Goal: Check status

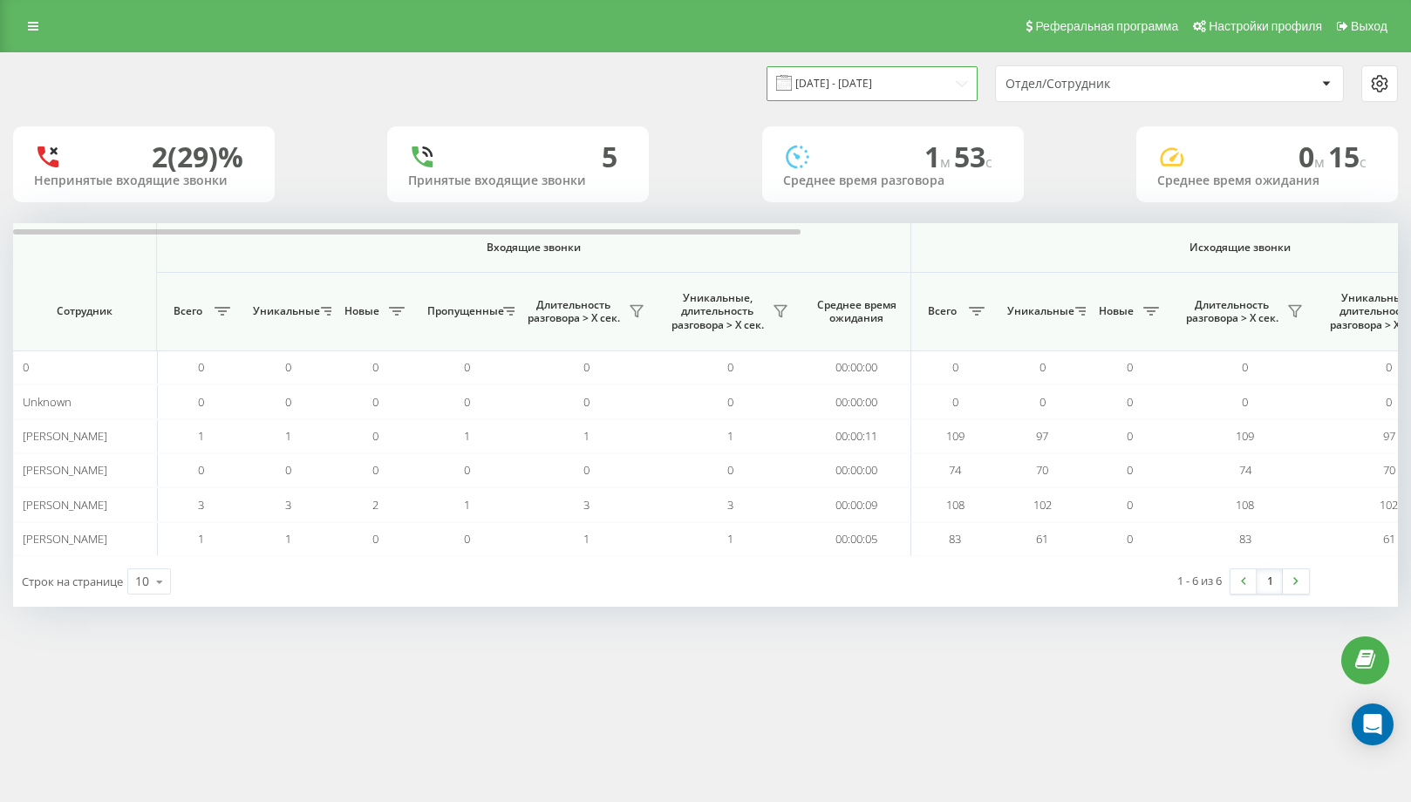
click at [894, 85] on input "[DATE] - [DATE]" at bounding box center [872, 83] width 211 height 34
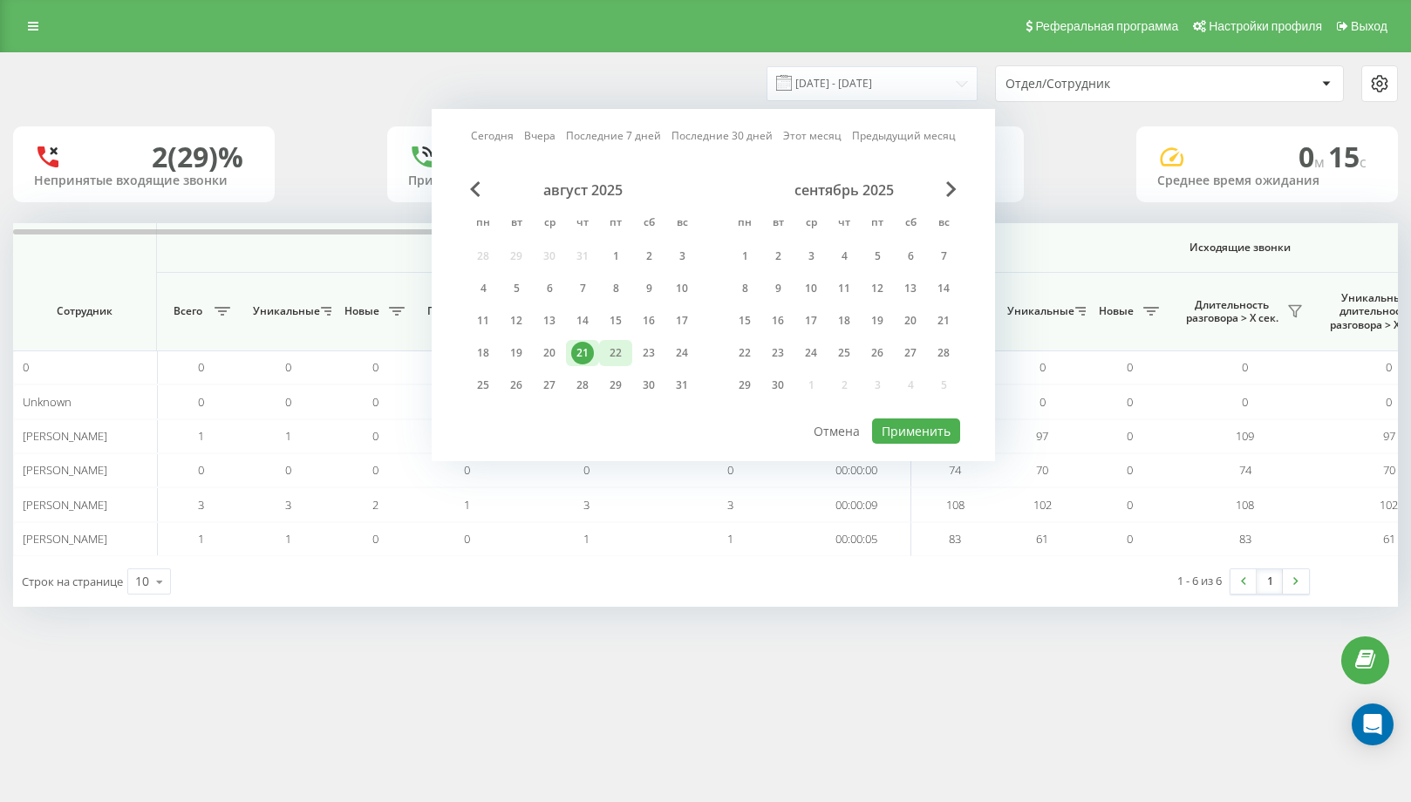
click at [620, 358] on div "22" at bounding box center [615, 353] width 23 height 23
click at [913, 429] on button "Применить" at bounding box center [916, 431] width 88 height 25
type input "[DATE] - [DATE]"
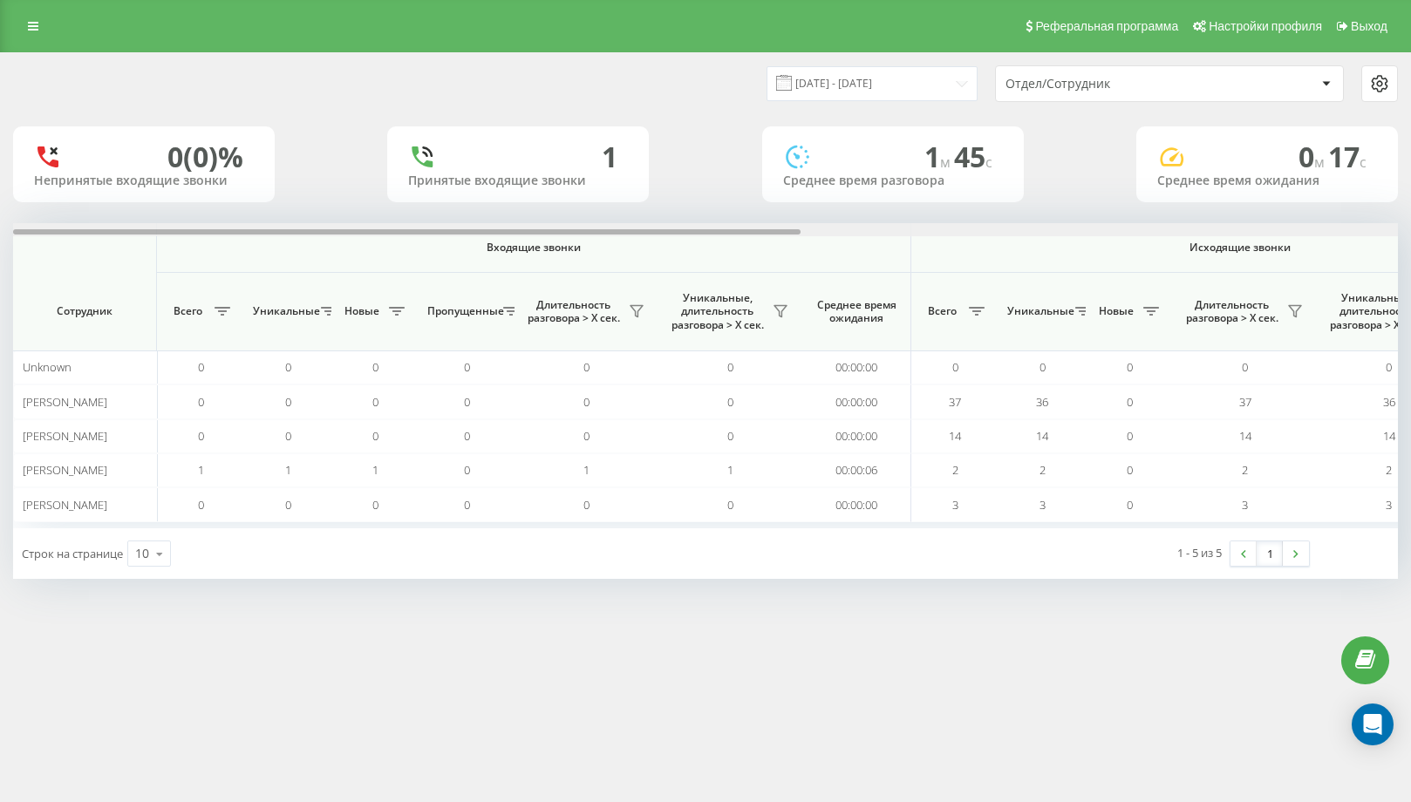
click at [1364, 235] on div at bounding box center [705, 229] width 1385 height 13
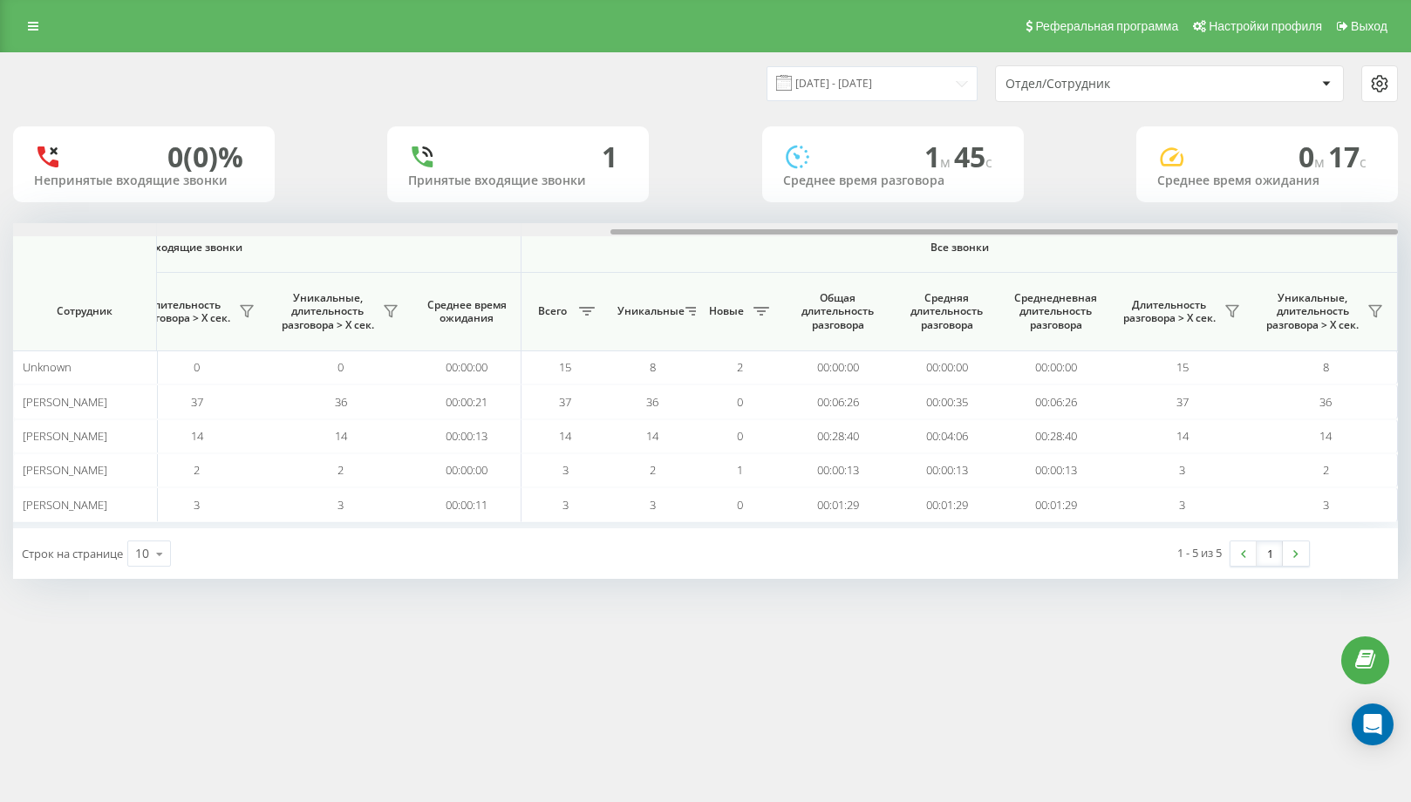
click at [1364, 235] on div at bounding box center [705, 229] width 1385 height 13
click at [1240, 315] on button at bounding box center [1232, 311] width 26 height 28
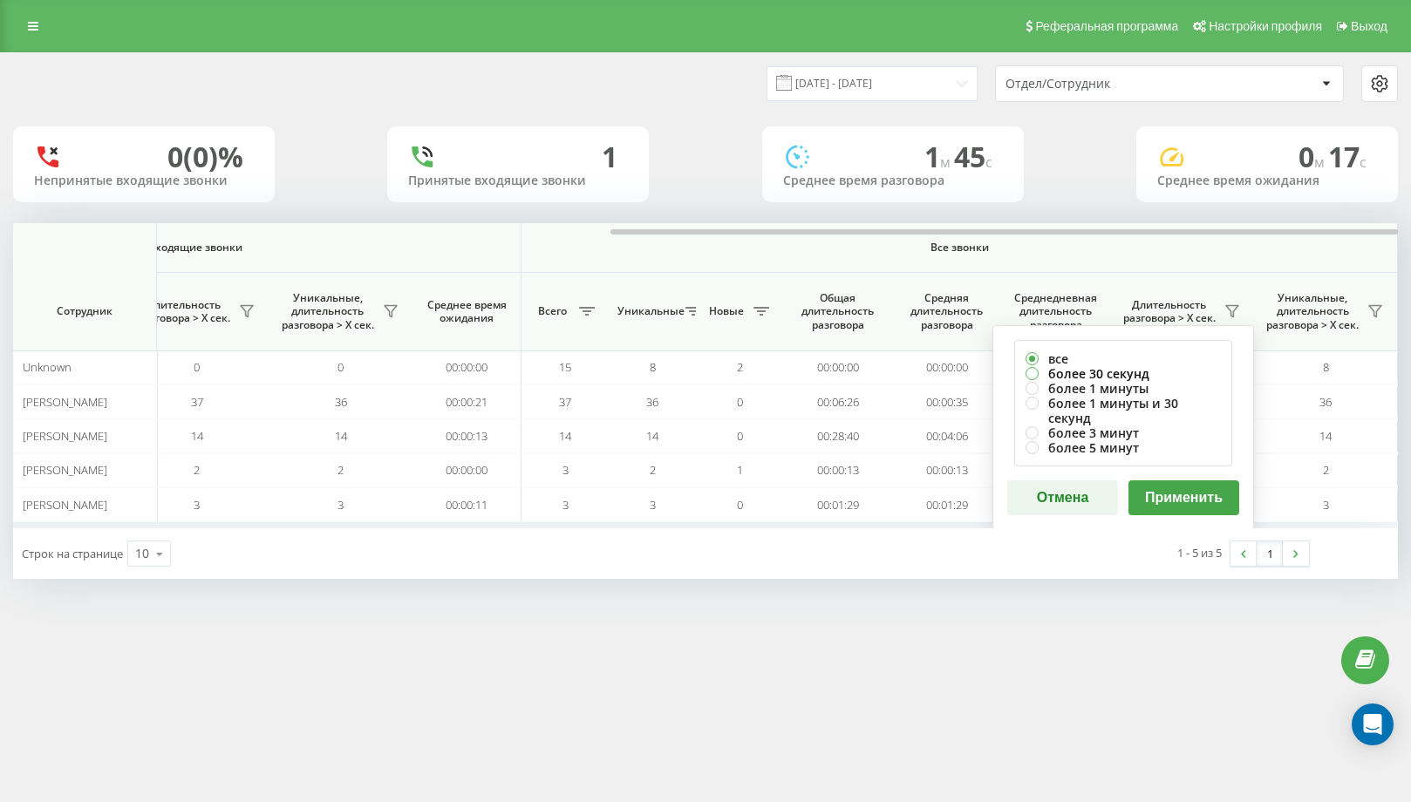
click at [1105, 377] on label "более 30 секунд" at bounding box center [1123, 373] width 195 height 15
radio input "true"
click at [1169, 481] on button "Применить" at bounding box center [1183, 498] width 111 height 35
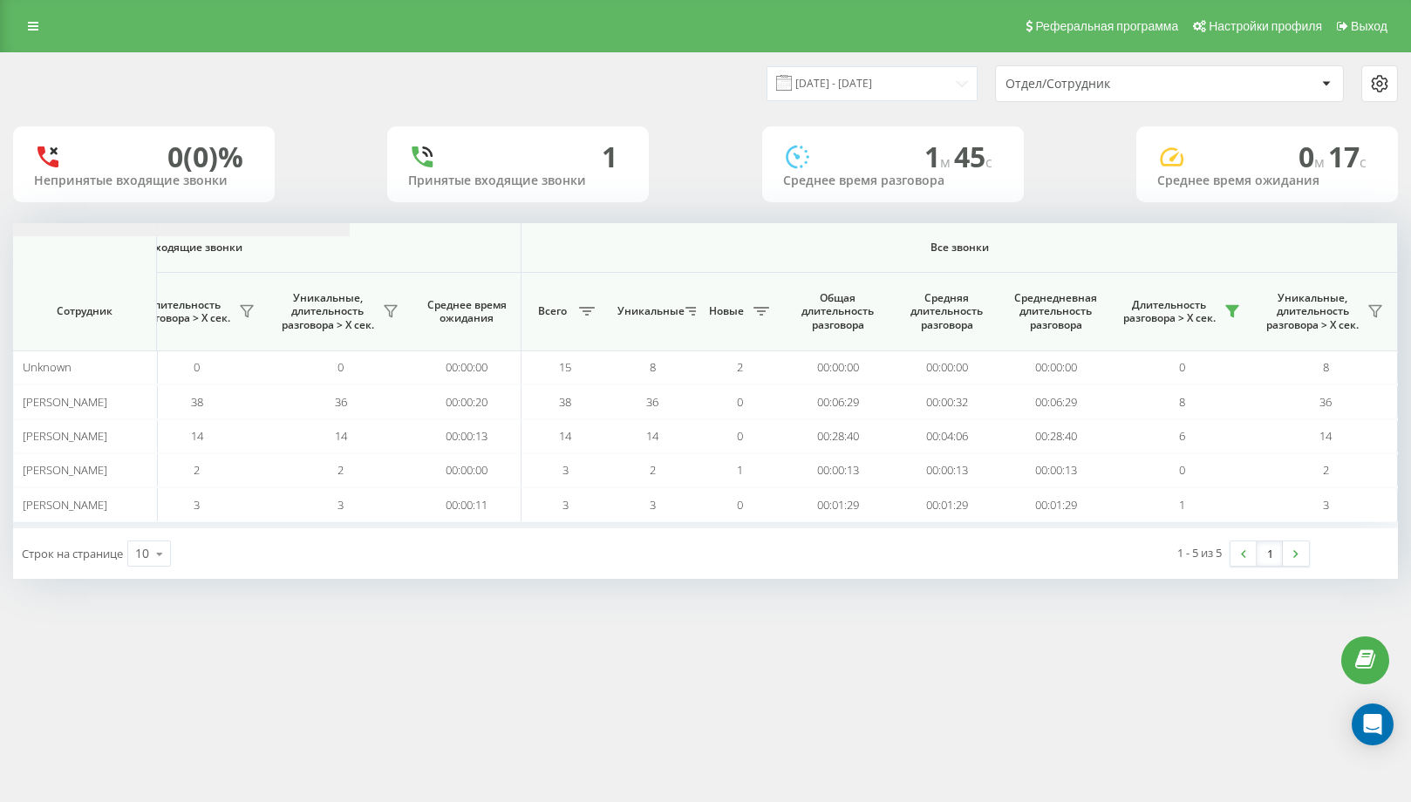
click at [1232, 315] on icon at bounding box center [1232, 311] width 12 height 11
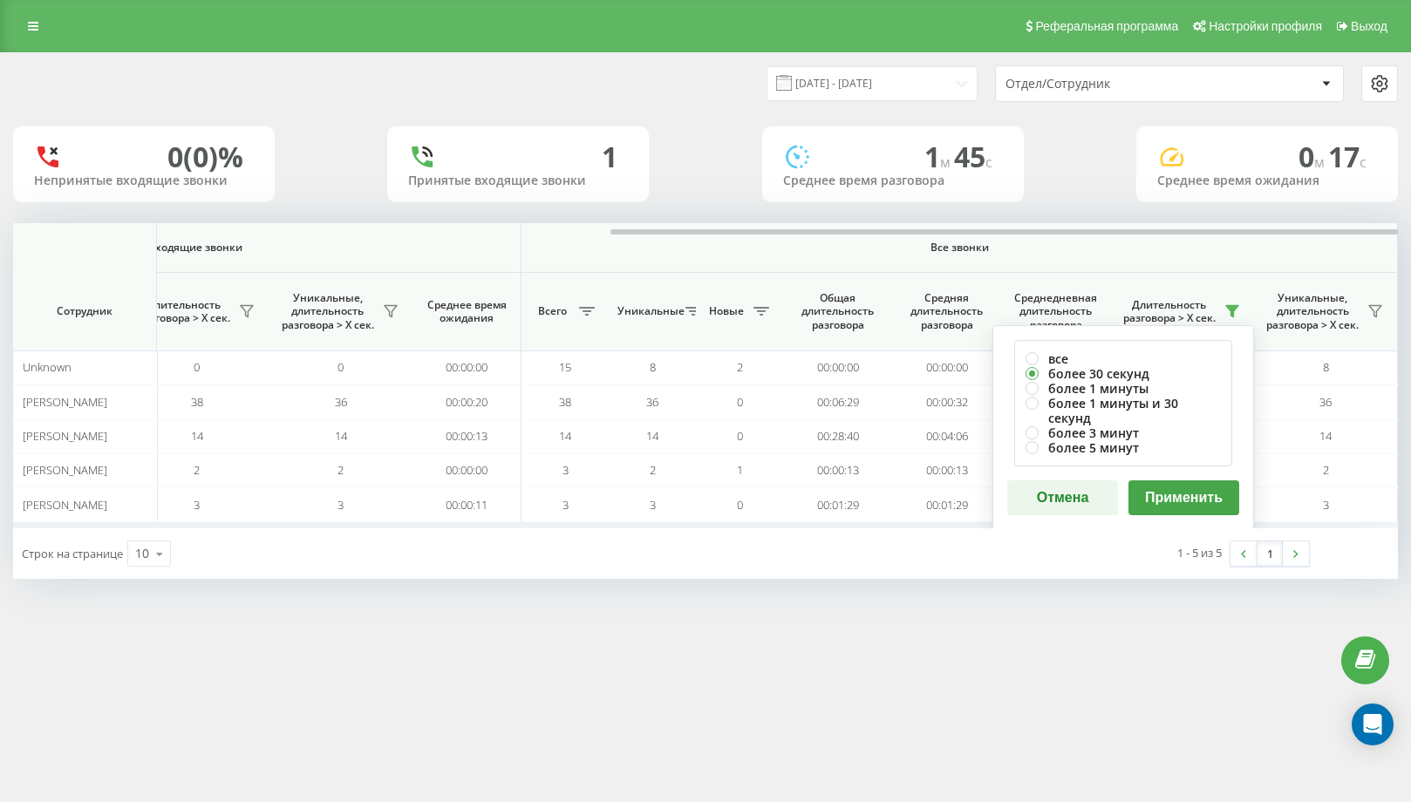
click at [1210, 482] on button "Применить" at bounding box center [1183, 498] width 111 height 35
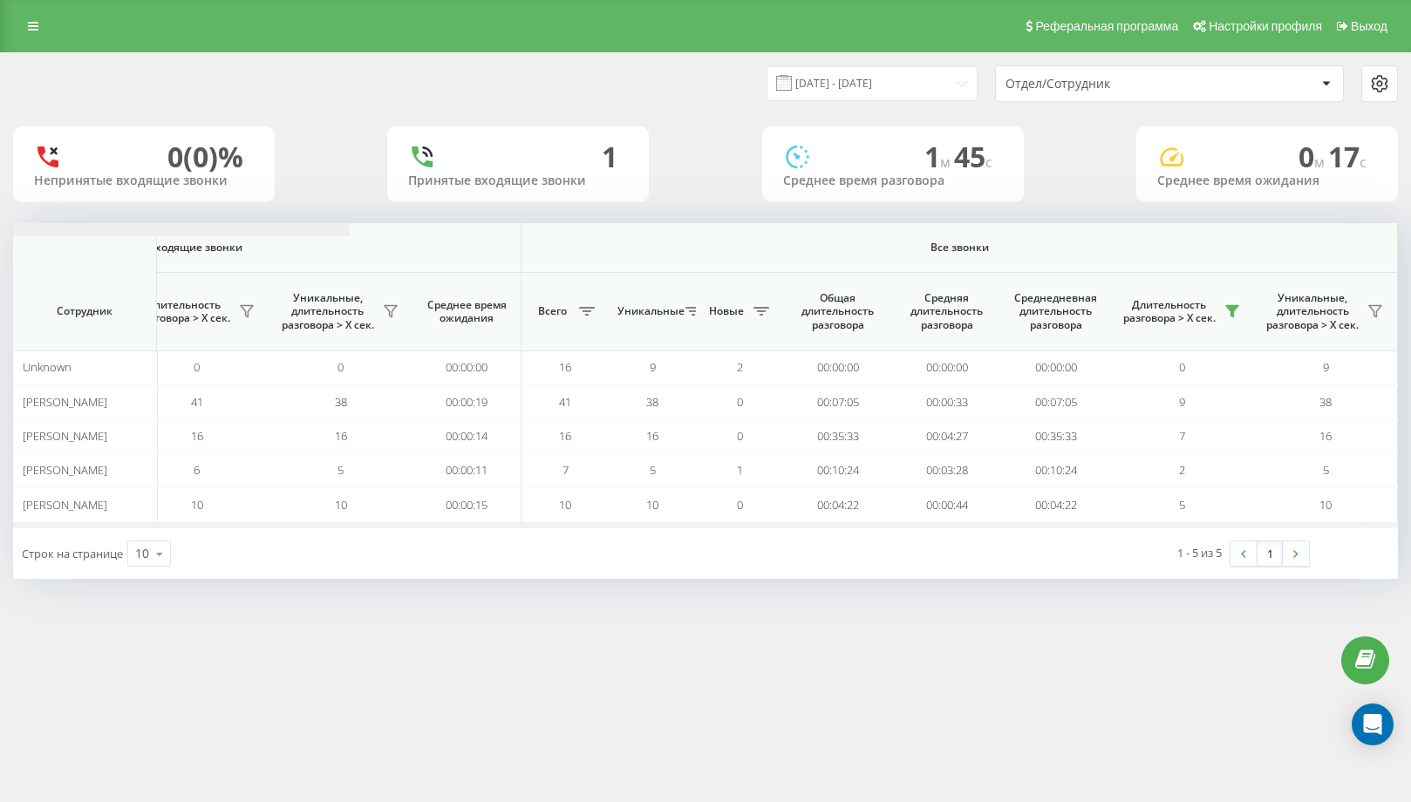
click at [1229, 310] on icon at bounding box center [1232, 311] width 12 height 11
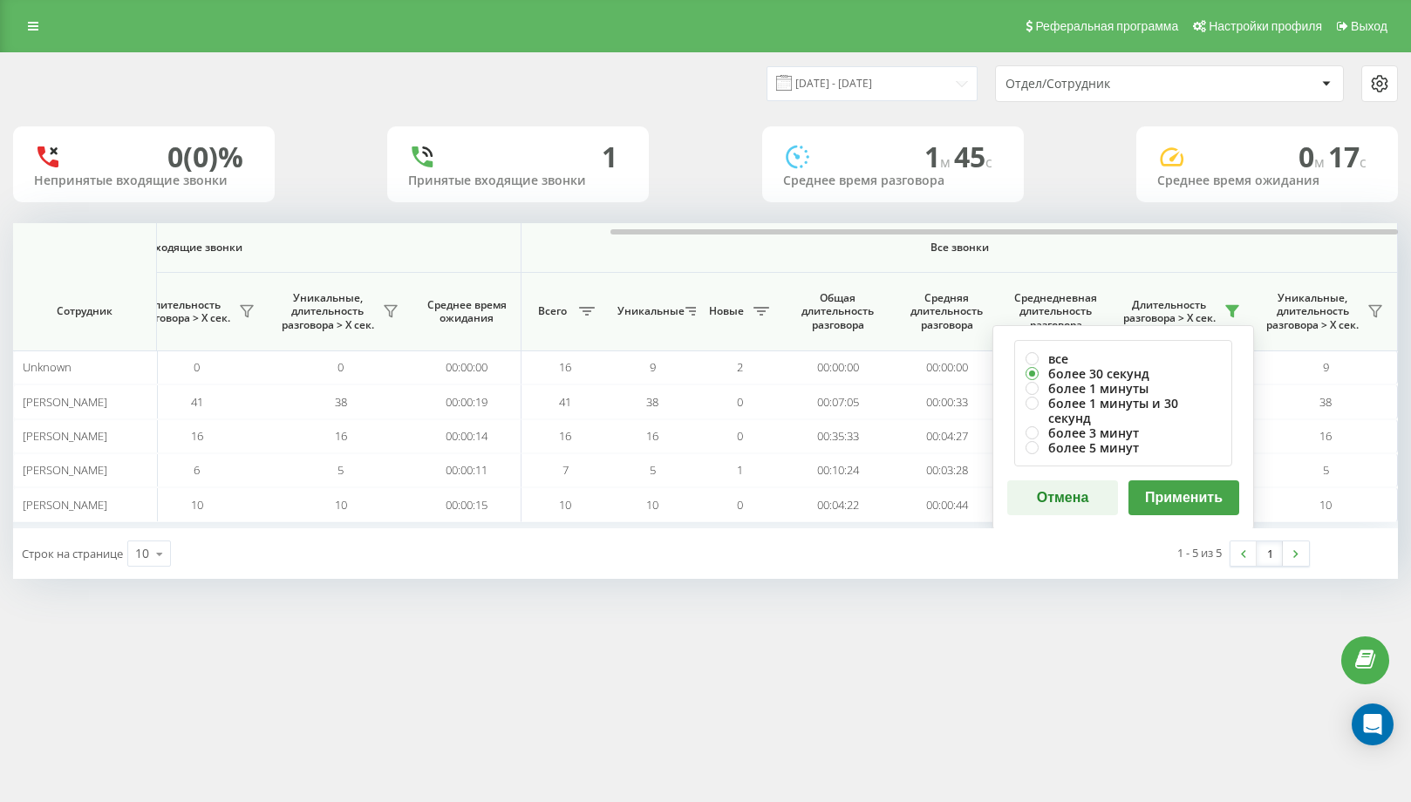
click at [1183, 481] on button "Применить" at bounding box center [1183, 498] width 111 height 35
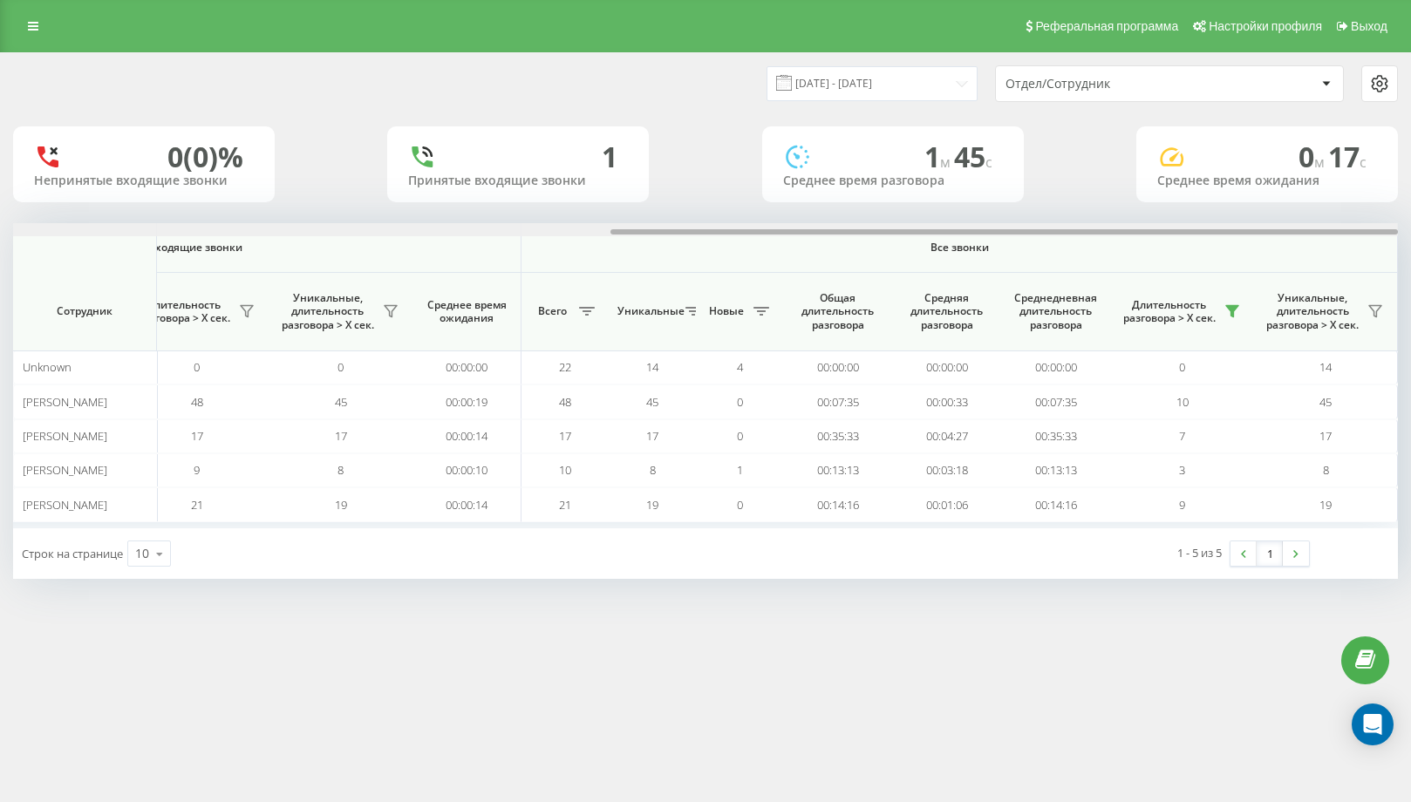
click at [1360, 232] on div at bounding box center [705, 229] width 1385 height 13
click at [1360, 232] on div at bounding box center [1003, 231] width 787 height 5
click at [1236, 317] on icon at bounding box center [1232, 311] width 14 height 14
click at [1171, 242] on span "Все звонки" at bounding box center [959, 248] width 773 height 14
drag, startPoint x: 935, startPoint y: 234, endPoint x: 1287, endPoint y: 263, distance: 353.6
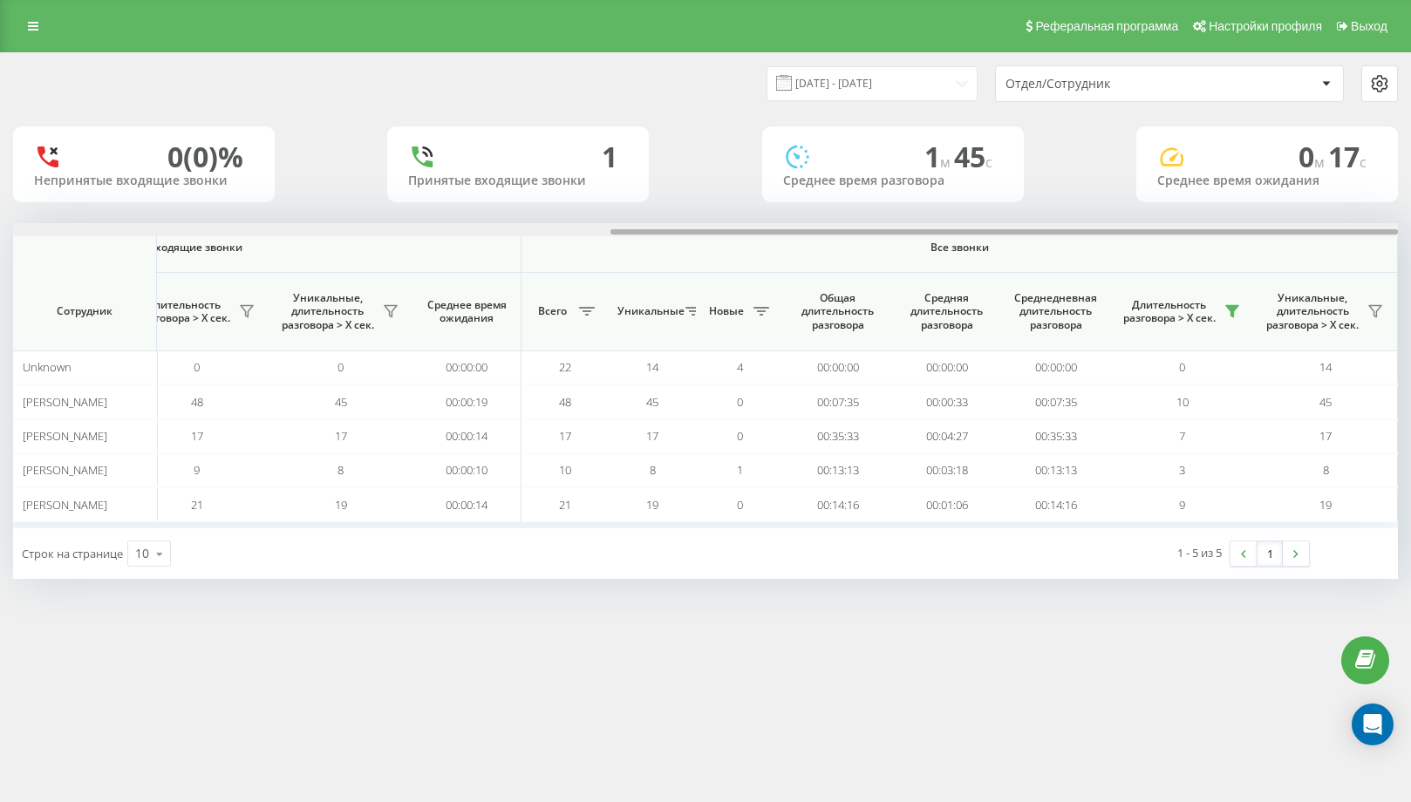
click at [1287, 263] on div "Входящие звонки Исходящие звонки Все звонки Сотрудник Всего Уникальные Новые Пр…" at bounding box center [705, 375] width 1385 height 305
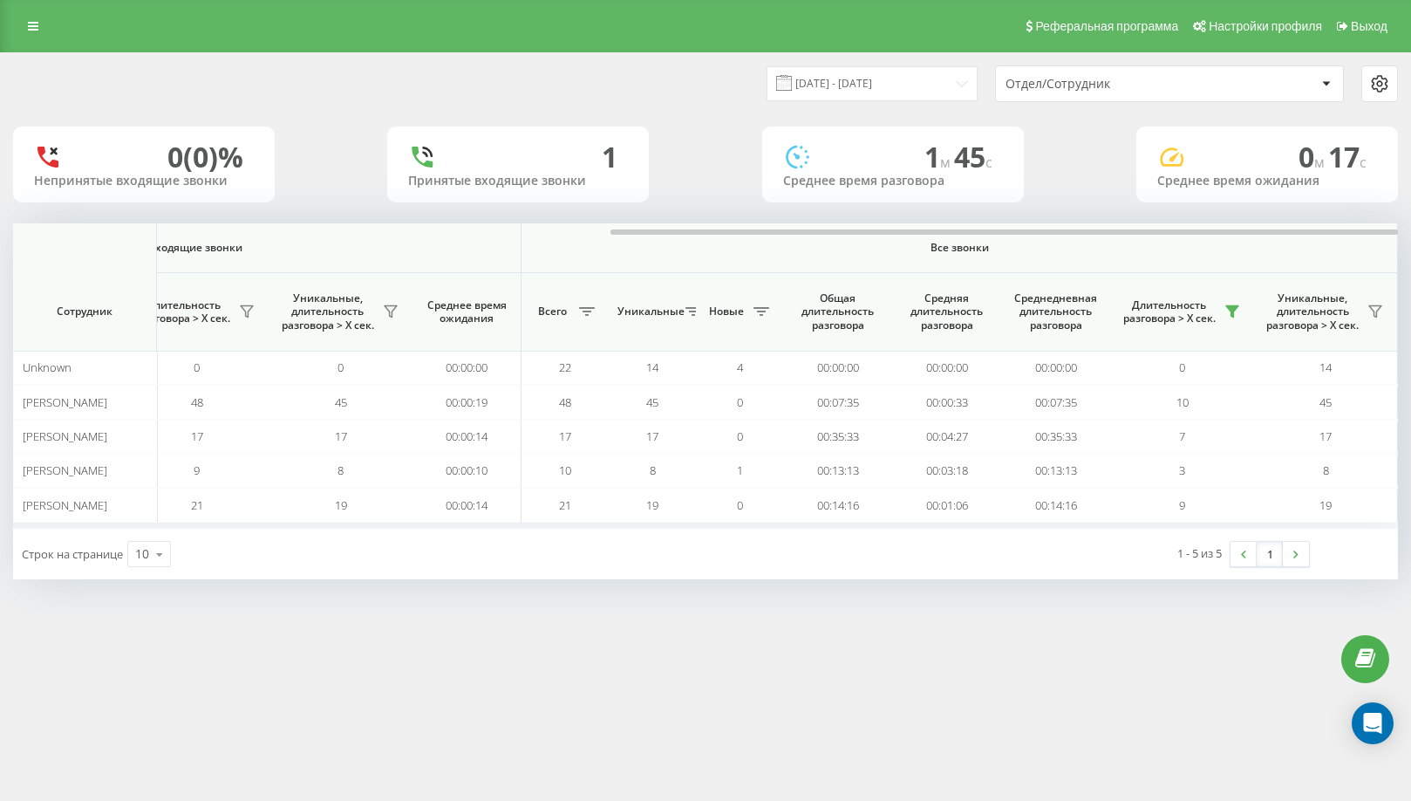
click at [1258, 318] on th "Уникальные, длительность разговора > Х сек." at bounding box center [1326, 312] width 144 height 78
click at [1238, 308] on icon at bounding box center [1232, 311] width 14 height 14
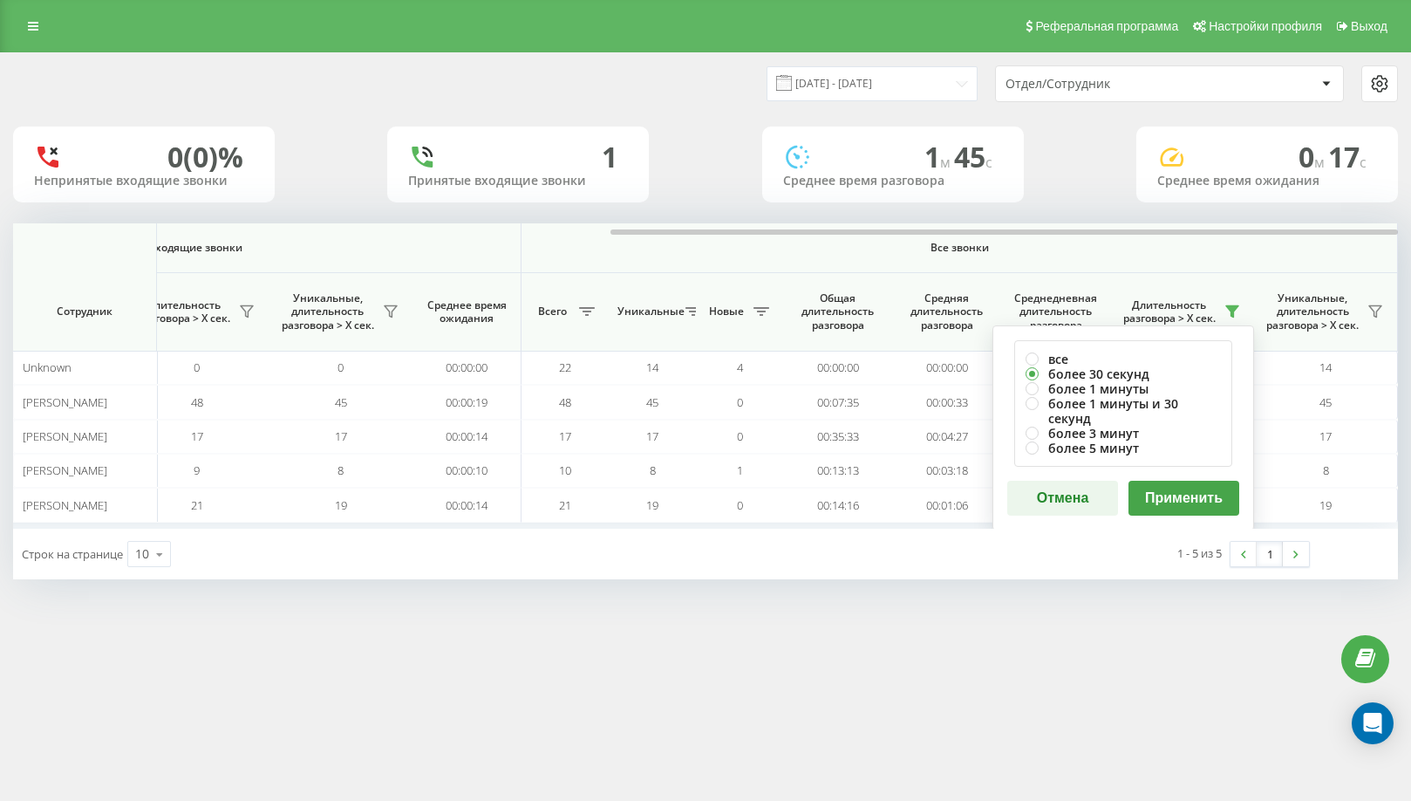
click at [1228, 486] on button "Применить" at bounding box center [1183, 498] width 111 height 35
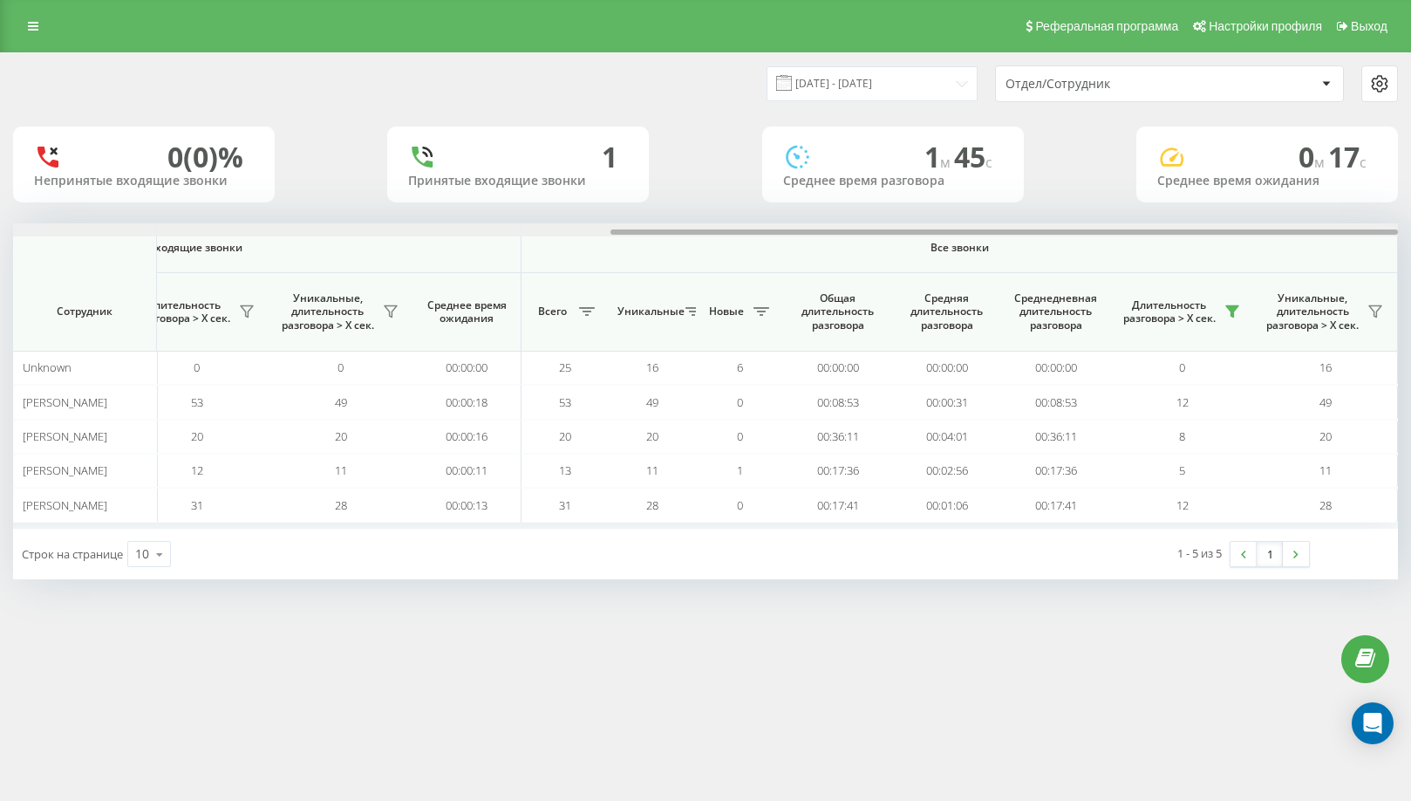
click at [1373, 231] on div at bounding box center [705, 229] width 1385 height 13
click at [1373, 231] on div at bounding box center [1003, 231] width 787 height 5
